Goal: Navigation & Orientation: Find specific page/section

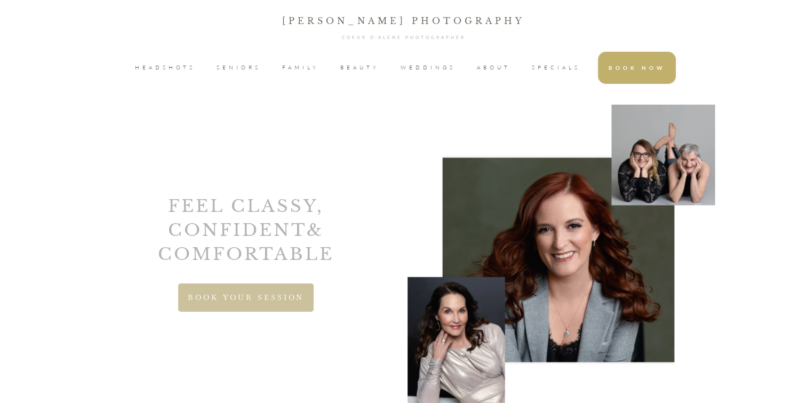
click at [177, 67] on span "HEADSHOTS" at bounding box center [165, 68] width 60 height 16
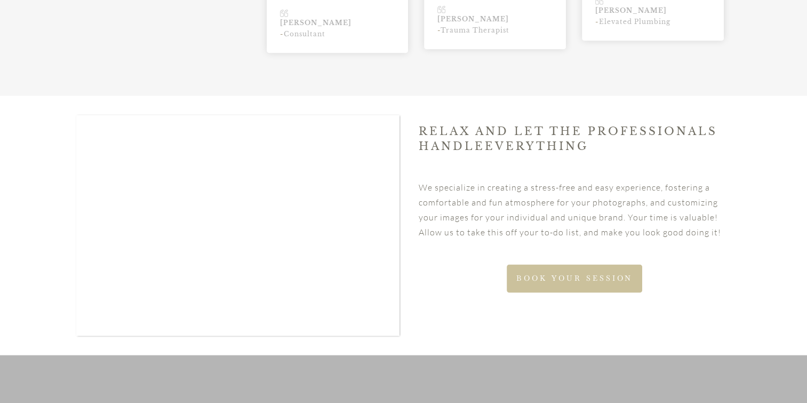
scroll to position [1681, 0]
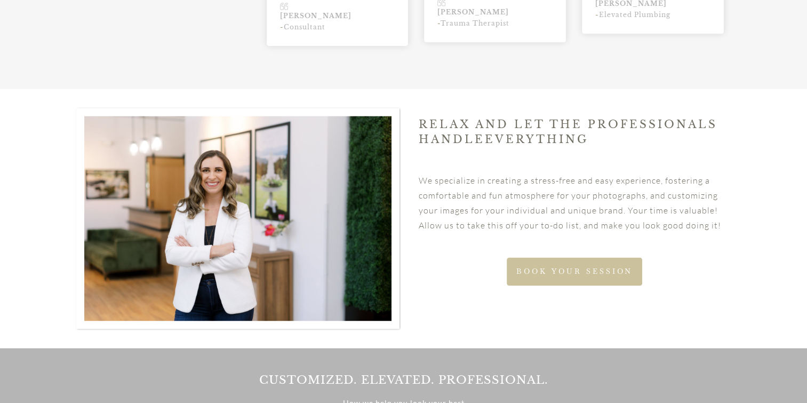
click at [567, 267] on span "BOOK YOUR SESSION" at bounding box center [574, 271] width 116 height 9
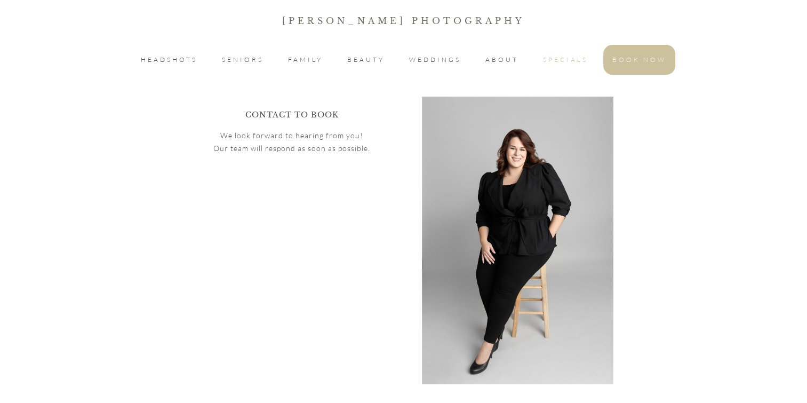
click at [543, 59] on span "SPECIALS" at bounding box center [565, 59] width 45 height 13
